Goal: Task Accomplishment & Management: Manage account settings

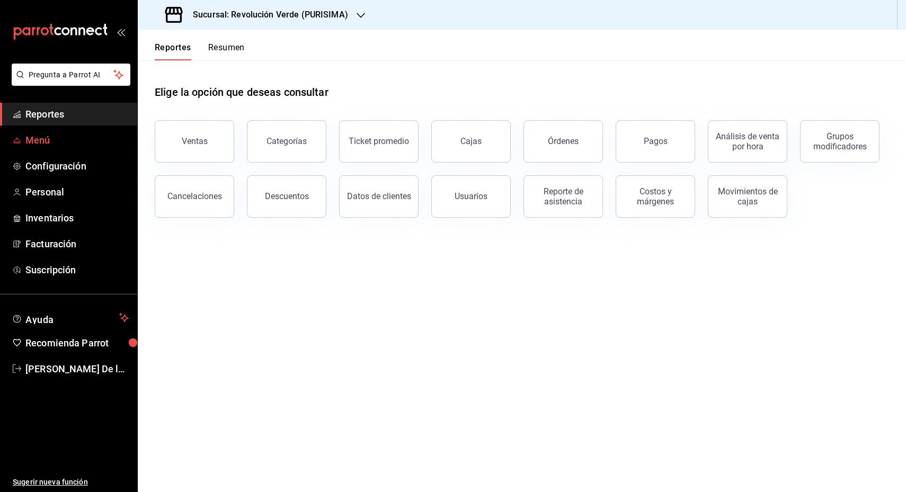
click at [32, 133] on span "Menú" at bounding box center [76, 140] width 103 height 14
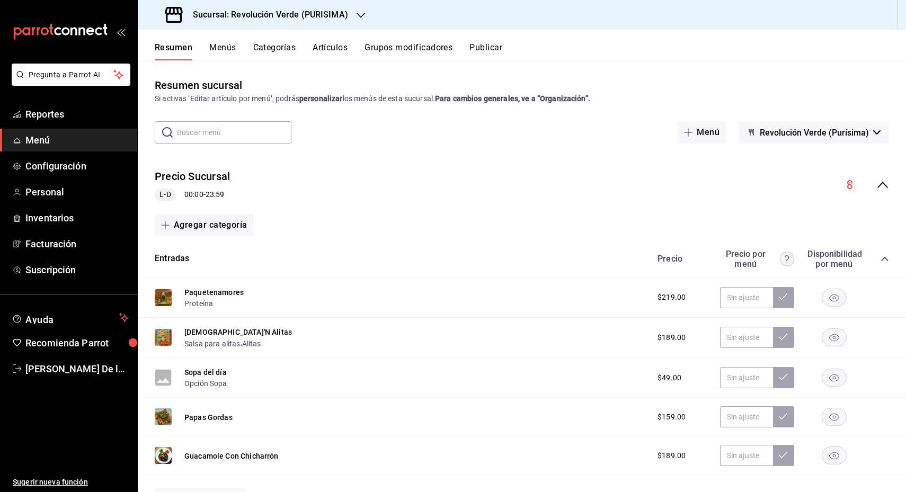
click at [210, 192] on div "L-D 00:00 - 23:59" at bounding box center [192, 195] width 75 height 13
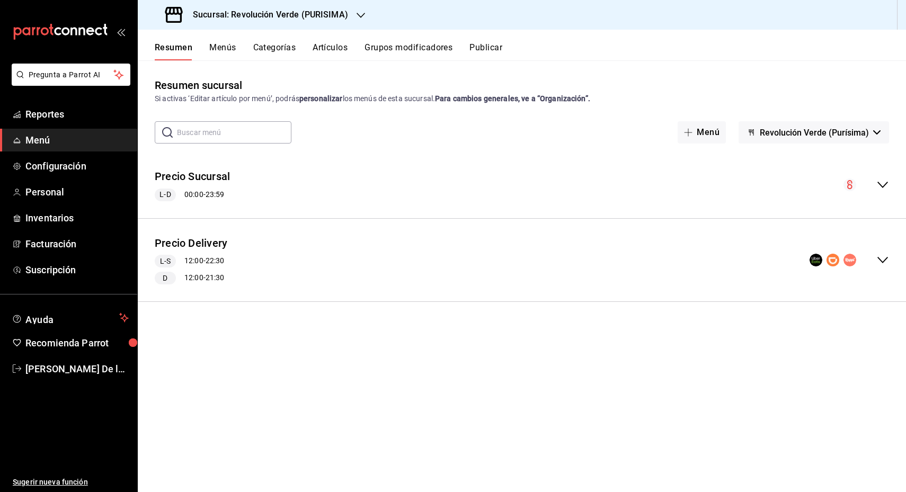
click at [215, 192] on div "L-D 00:00 - 23:59" at bounding box center [192, 195] width 75 height 13
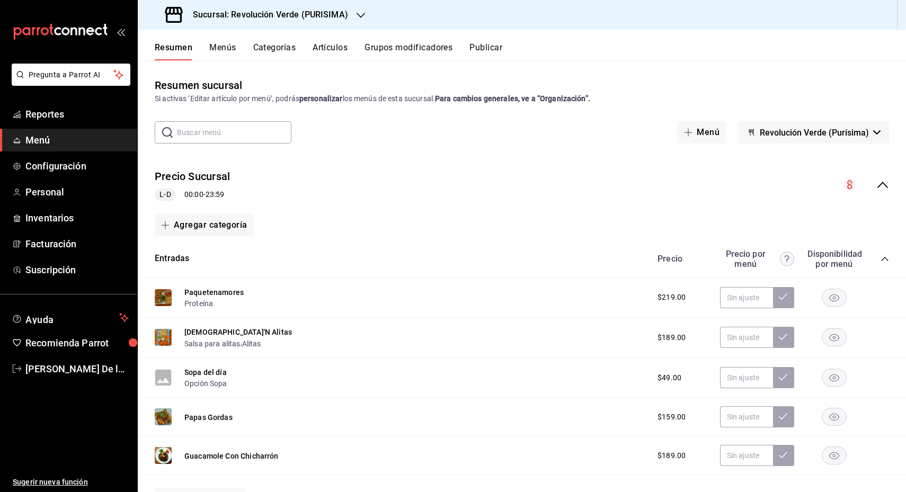
click at [201, 195] on div "L-D 00:00 - 23:59" at bounding box center [192, 195] width 75 height 13
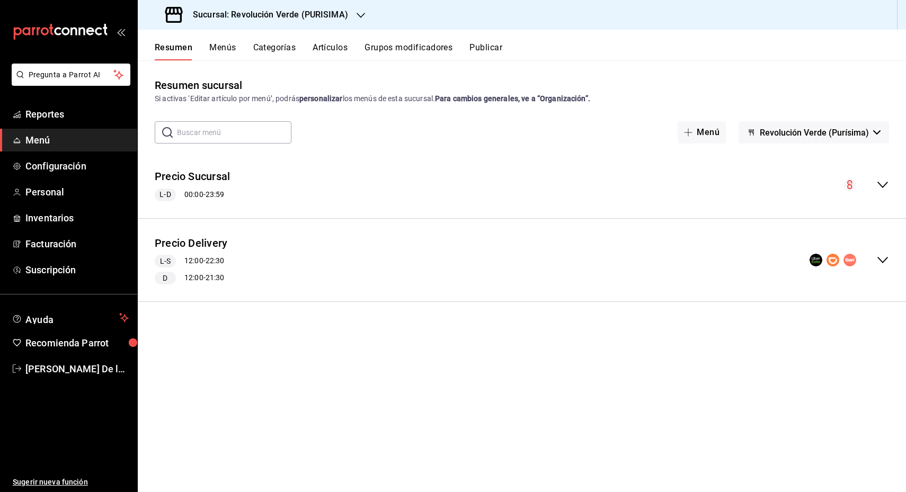
click at [878, 259] on icon "collapse-menu-row" at bounding box center [883, 260] width 13 height 13
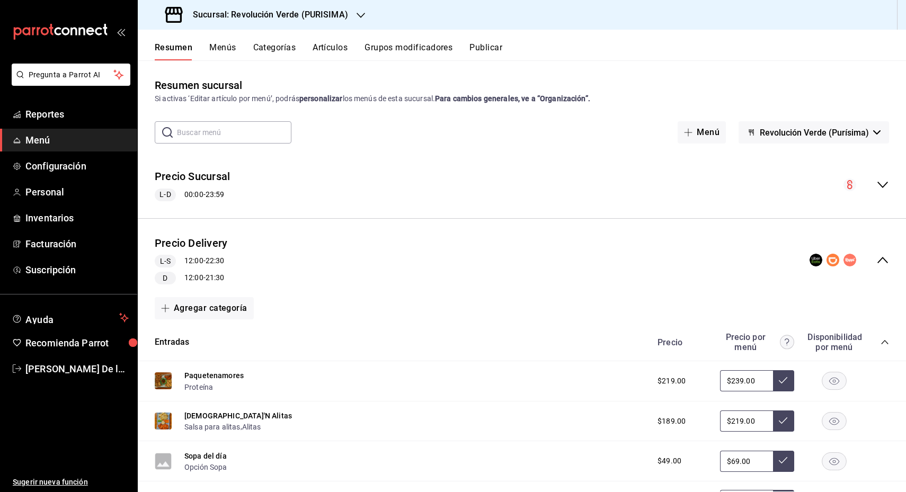
click at [230, 48] on button "Menús" at bounding box center [222, 51] width 27 height 18
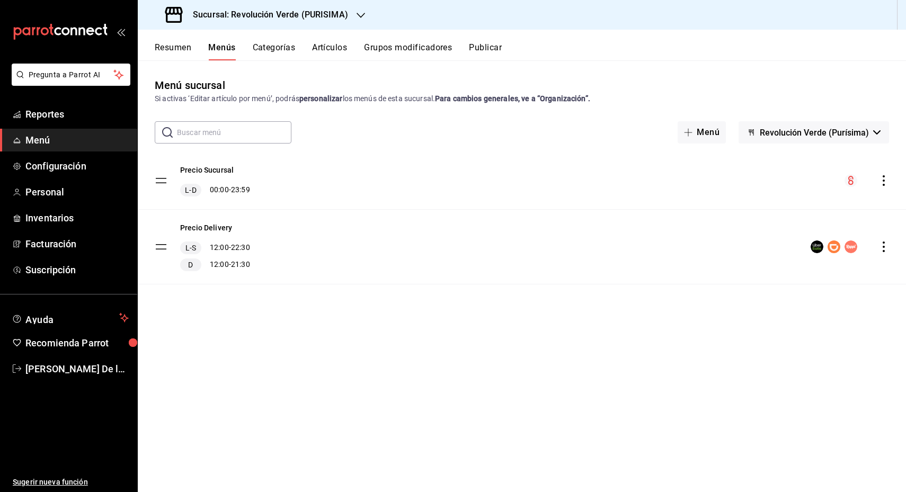
click at [883, 246] on icon "actions" at bounding box center [884, 247] width 2 height 11
click at [748, 275] on span "Editar" at bounding box center [800, 271] width 129 height 11
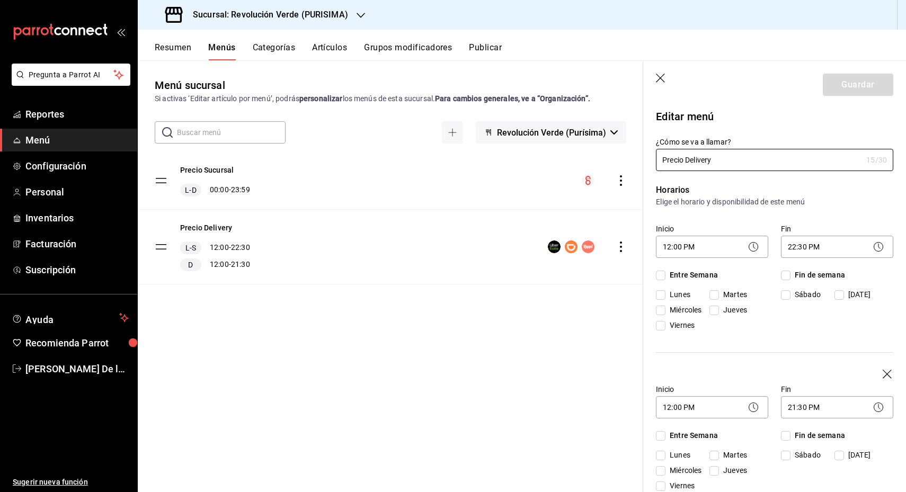
checkbox input "true"
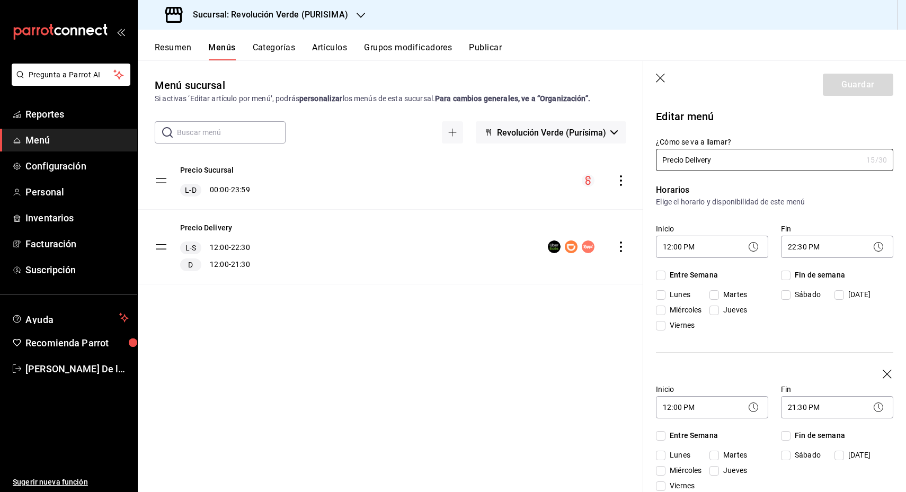
checkbox input "true"
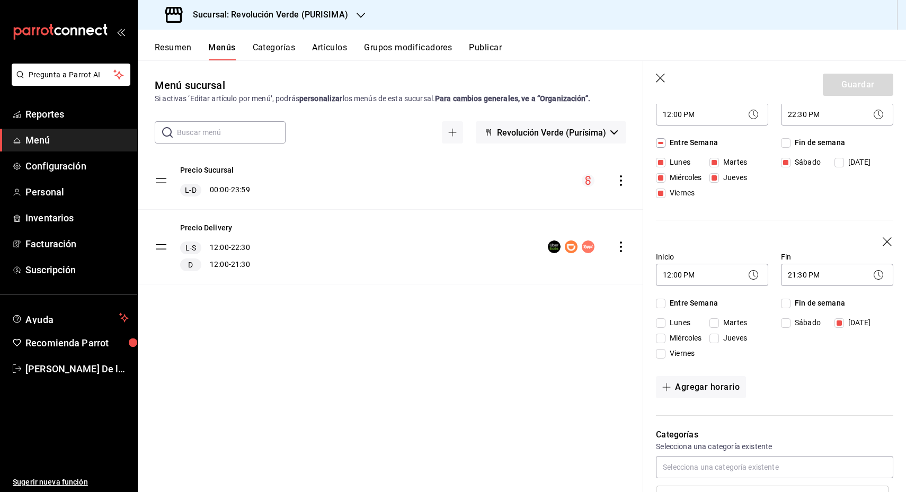
drag, startPoint x: 664, startPoint y: 324, endPoint x: 664, endPoint y: 339, distance: 15.4
click at [664, 324] on input "Lunes" at bounding box center [661, 324] width 10 height 10
checkbox input "true"
click at [661, 339] on input "Miércoles" at bounding box center [661, 339] width 10 height 10
checkbox input "true"
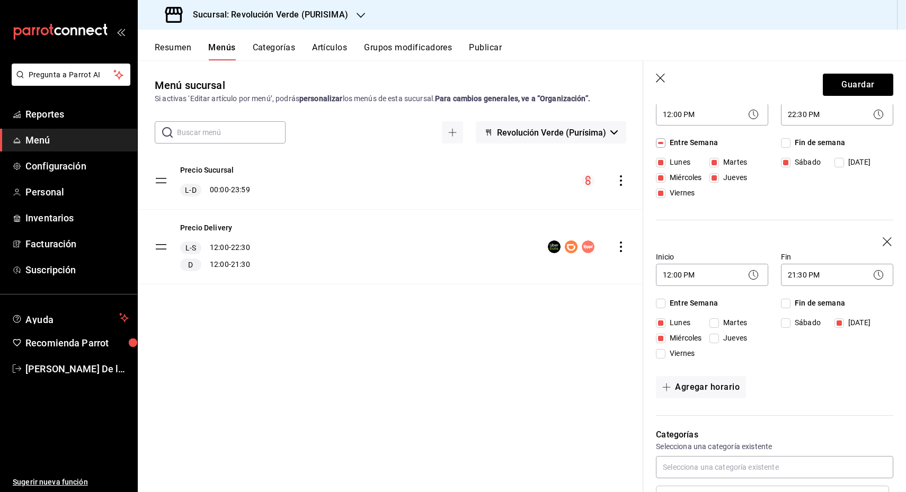
click at [718, 336] on input "Jueves" at bounding box center [715, 339] width 10 height 10
checkbox input "true"
click at [662, 355] on input "Viernes" at bounding box center [661, 354] width 10 height 10
checkbox input "true"
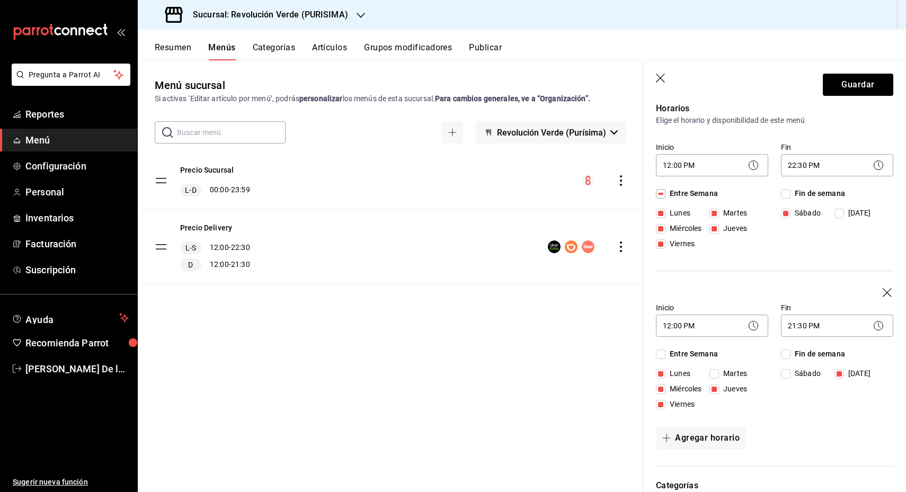
scroll to position [66, 0]
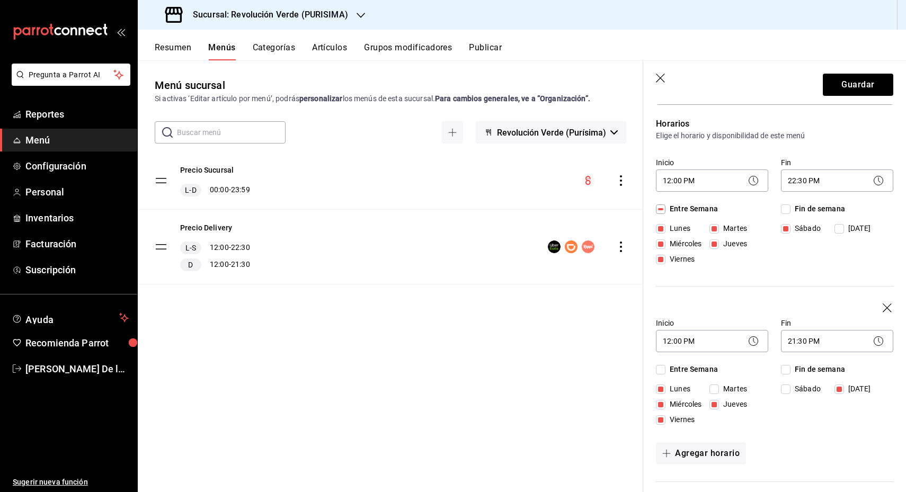
click at [715, 406] on input "Jueves" at bounding box center [715, 405] width 10 height 10
checkbox input "false"
click at [662, 390] on input "Lunes" at bounding box center [661, 390] width 10 height 10
checkbox input "false"
click at [659, 403] on input "Miércoles" at bounding box center [661, 405] width 10 height 10
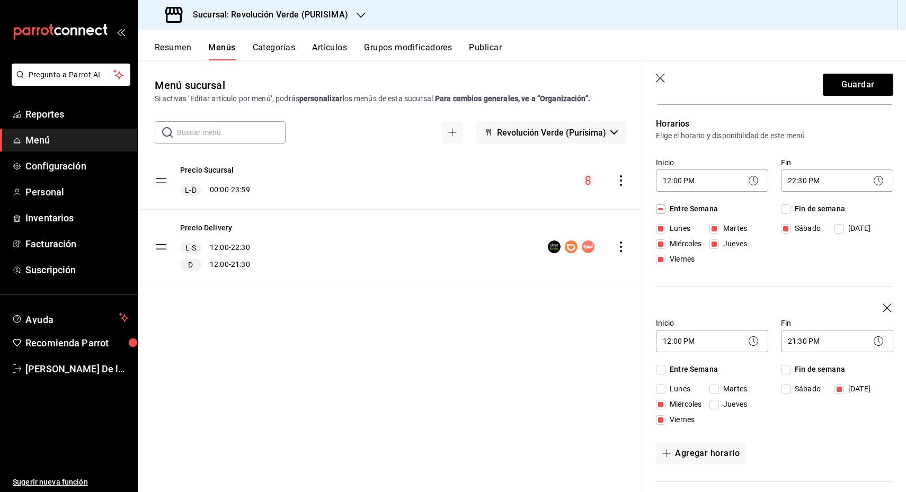
checkbox input "false"
click at [660, 419] on input "Viernes" at bounding box center [661, 421] width 10 height 10
checkbox input "false"
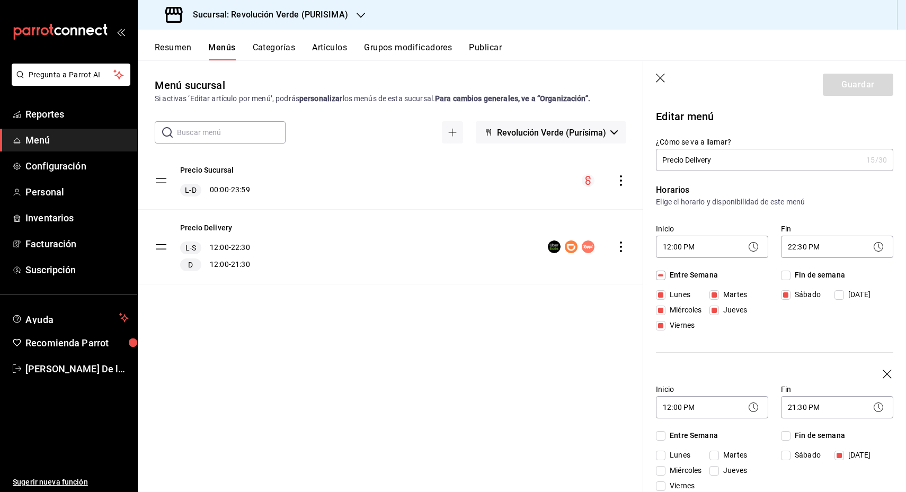
click at [715, 297] on input "Martes" at bounding box center [715, 295] width 10 height 10
checkbox input "false"
click at [848, 85] on button "Guardar" at bounding box center [858, 85] width 71 height 22
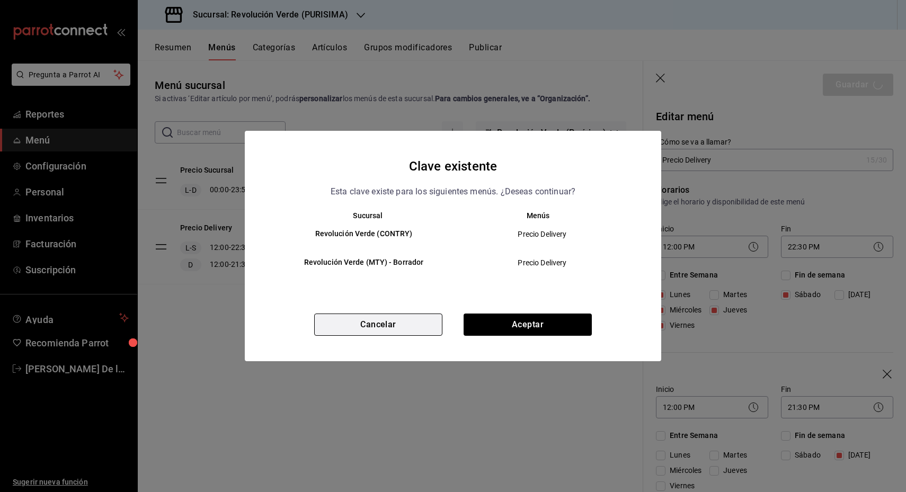
click at [389, 325] on button "Cancelar" at bounding box center [378, 325] width 128 height 22
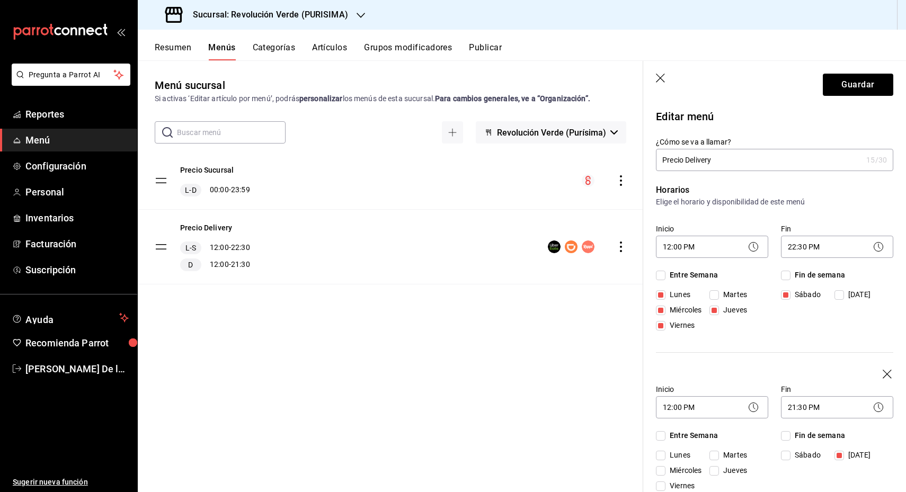
click at [711, 292] on input "Martes" at bounding box center [715, 295] width 10 height 10
checkbox input "true"
click at [656, 77] on icon "button" at bounding box center [661, 79] width 11 height 11
checkbox input "false"
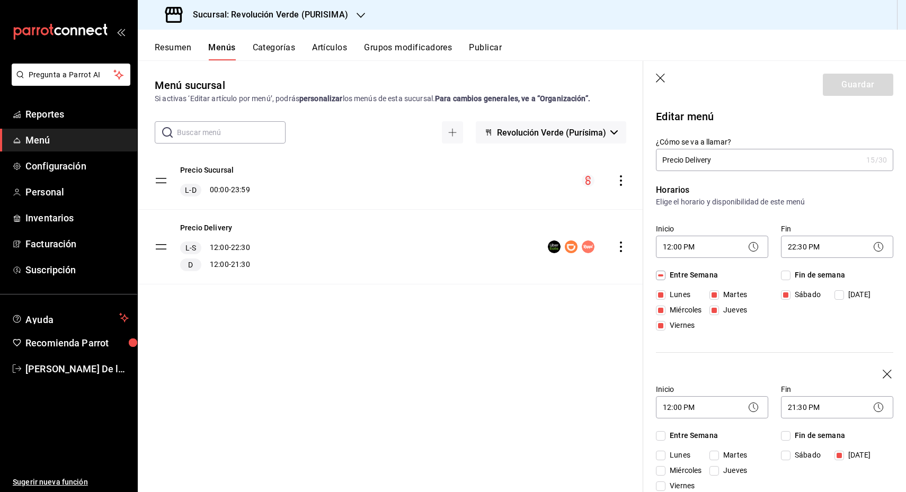
checkbox input "false"
type input "1756235242416"
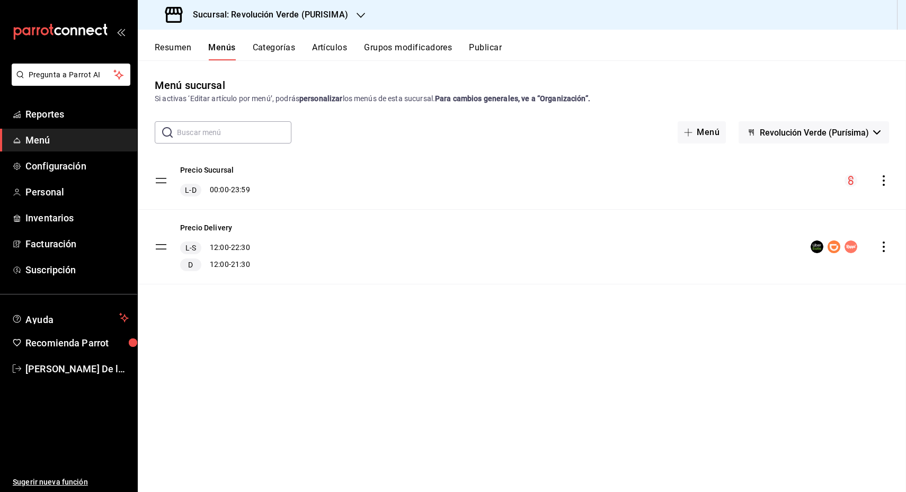
checkbox input "false"
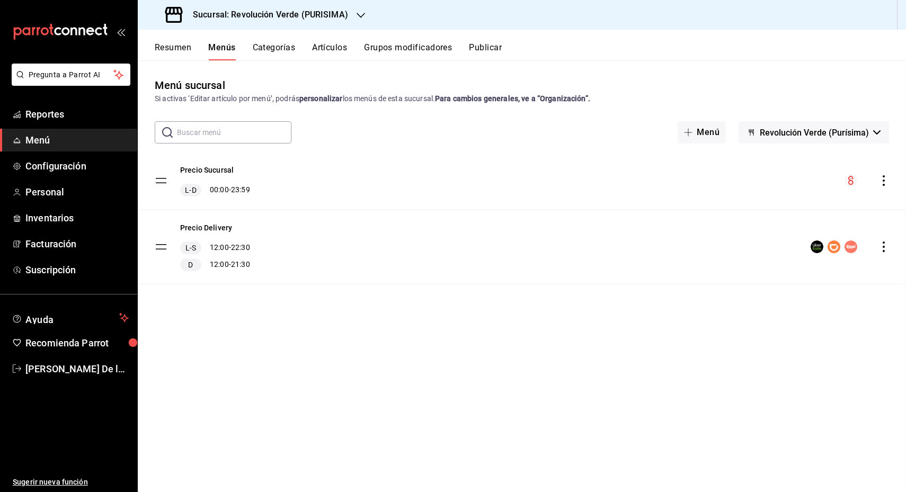
checkbox input "false"
